Goal: Communication & Community: Answer question/provide support

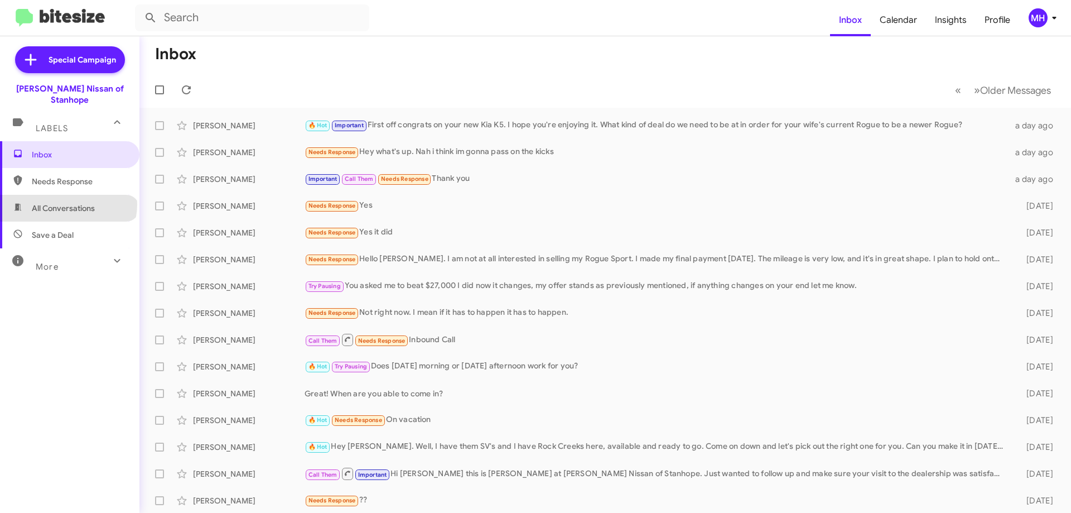
click at [68, 203] on span "All Conversations" at bounding box center [63, 208] width 63 height 11
type input "in:all-conversations"
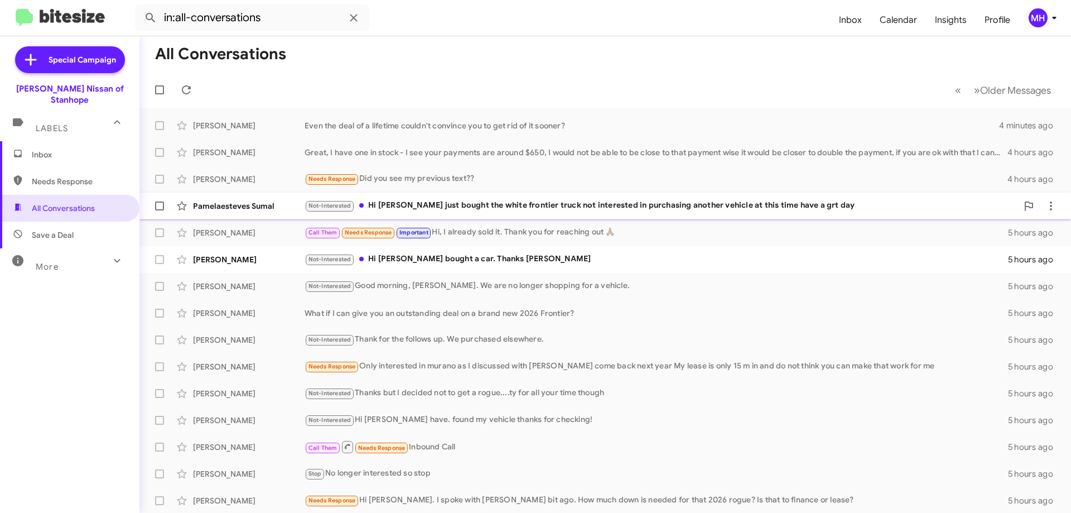
click at [398, 200] on div "Not-Interested Hi [PERSON_NAME] just bought the white frontier truck not intere…" at bounding box center [661, 205] width 713 height 13
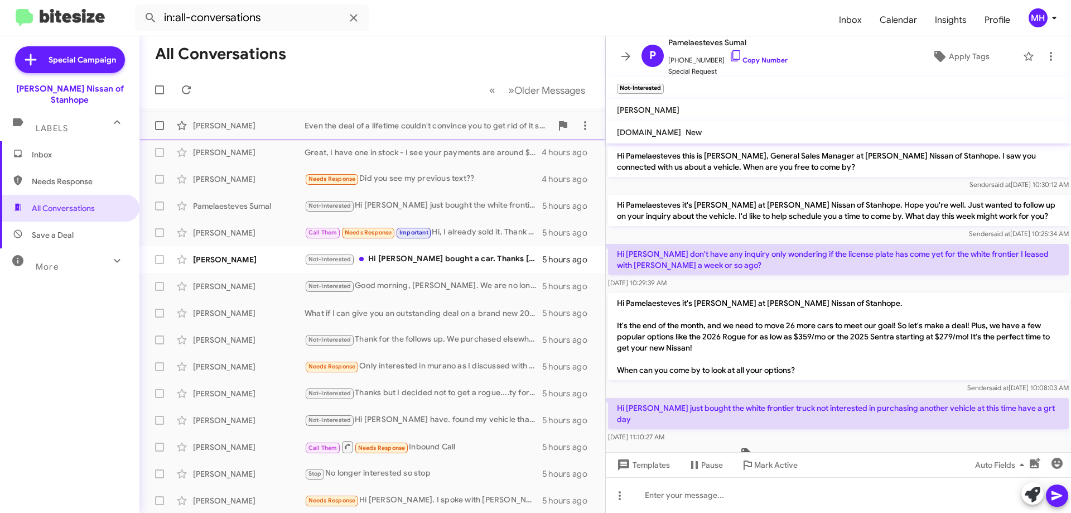
click at [348, 121] on div "Even the deal of a lifetime couldn't convince you to get rid of it sooner?" at bounding box center [428, 125] width 247 height 11
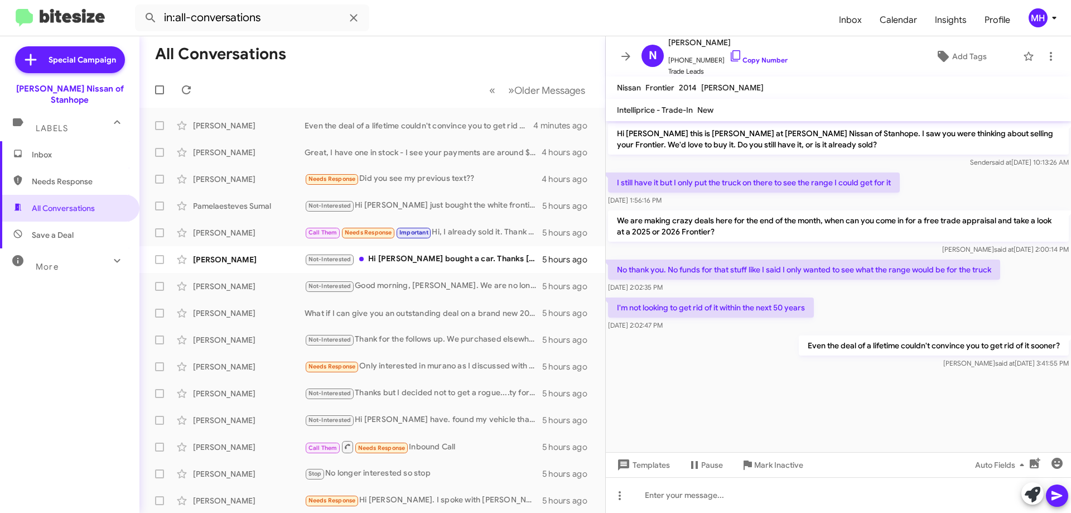
click at [42, 141] on span "Inbox" at bounding box center [70, 154] width 140 height 27
